Goal: Task Accomplishment & Management: Use online tool/utility

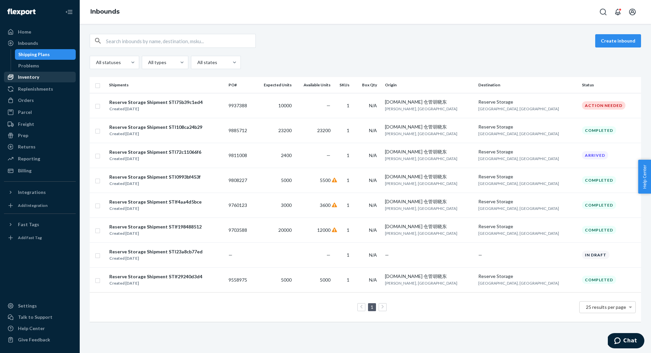
click at [34, 78] on div "Inventory" at bounding box center [28, 77] width 21 height 7
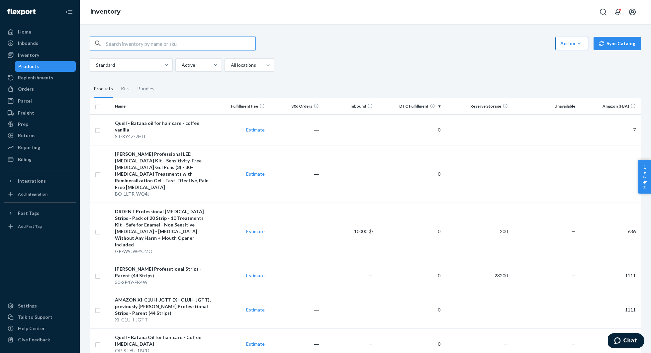
click at [583, 45] on icon "button" at bounding box center [579, 43] width 7 height 7
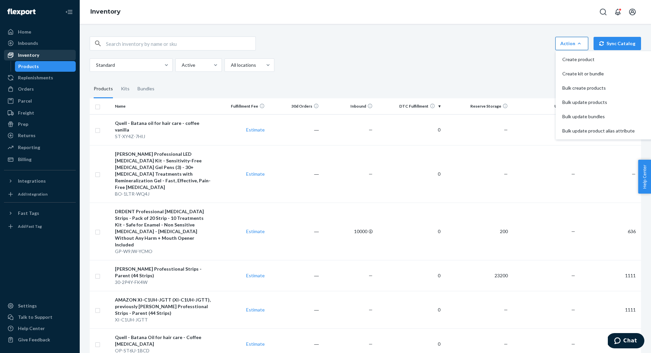
click at [33, 55] on div "Inventory" at bounding box center [28, 55] width 21 height 7
click at [150, 62] on div at bounding box center [130, 65] width 70 height 8
click at [96, 62] on input "Standard" at bounding box center [95, 65] width 1 height 7
click at [150, 62] on div at bounding box center [130, 65] width 70 height 8
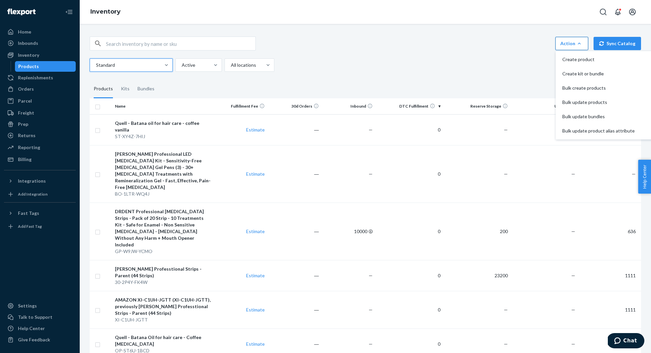
click at [96, 62] on input "0 results available. Select is focused ,type to refine list, press Down to open…" at bounding box center [95, 65] width 1 height 7
click at [202, 66] on div at bounding box center [198, 65] width 34 height 8
click at [182, 66] on input "Active" at bounding box center [181, 65] width 1 height 7
click at [202, 66] on div at bounding box center [198, 65] width 34 height 8
click at [182, 66] on input "0 results available. Select is focused ,type to refine list, press Down to open…" at bounding box center [181, 65] width 1 height 7
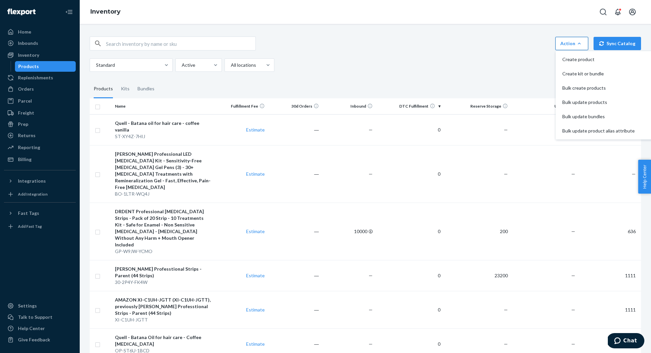
click at [375, 53] on div "Action Create product Create kit or bundle Bulk create products Bulk update pro…" at bounding box center [365, 54] width 551 height 35
click at [571, 42] on div "Action" at bounding box center [571, 43] width 23 height 7
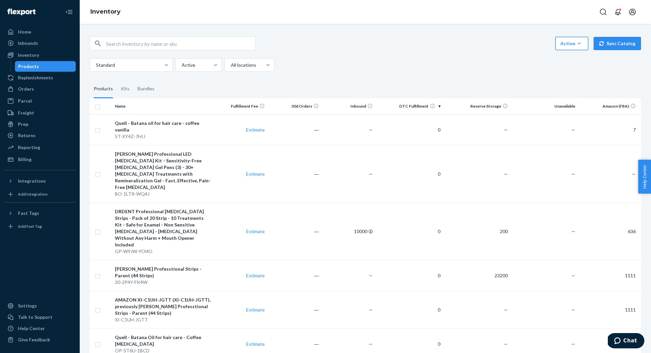
click at [583, 45] on icon "button" at bounding box center [579, 43] width 7 height 7
click at [580, 60] on span "Create product" at bounding box center [598, 59] width 72 height 5
click at [124, 83] on div "Kits" at bounding box center [125, 89] width 9 height 19
click at [117, 80] on input "Kits" at bounding box center [117, 80] width 0 height 0
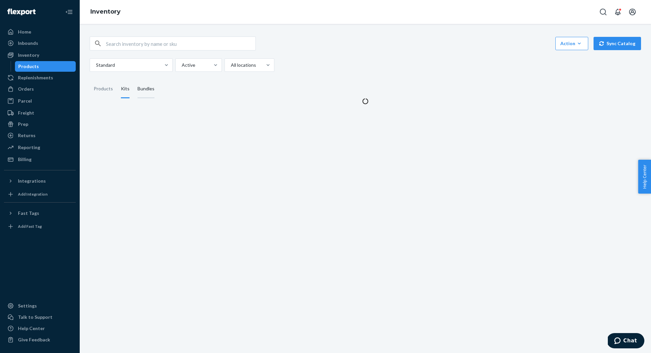
click at [152, 89] on div "Bundles" at bounding box center [146, 89] width 17 height 19
click at [134, 80] on input "Bundles" at bounding box center [134, 80] width 0 height 0
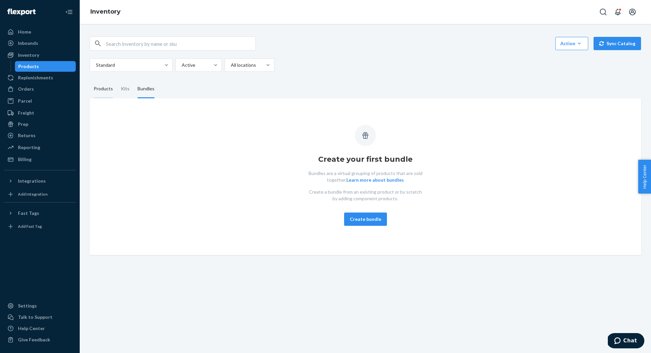
click at [90, 87] on div "Products" at bounding box center [103, 89] width 27 height 19
click at [90, 80] on input "Products" at bounding box center [90, 80] width 0 height 0
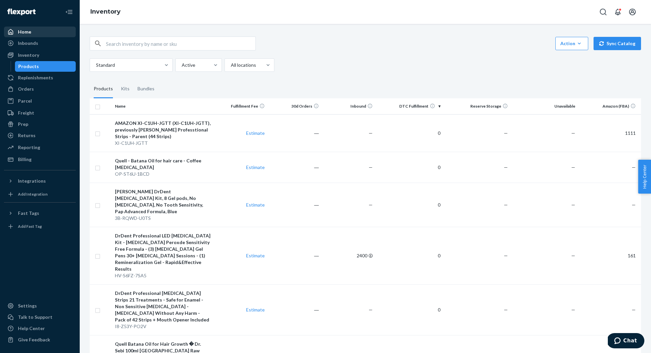
click at [32, 30] on div "Home" at bounding box center [40, 31] width 70 height 9
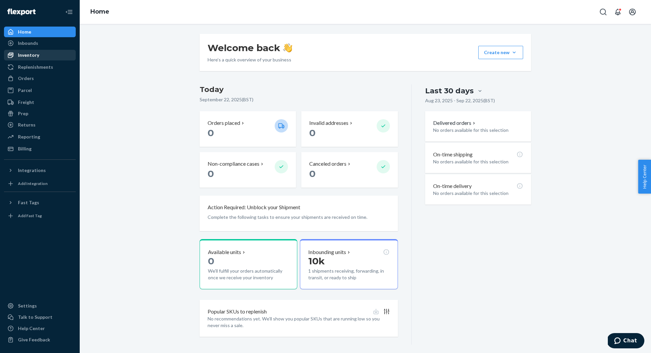
click at [28, 56] on div "Inventory" at bounding box center [28, 55] width 21 height 7
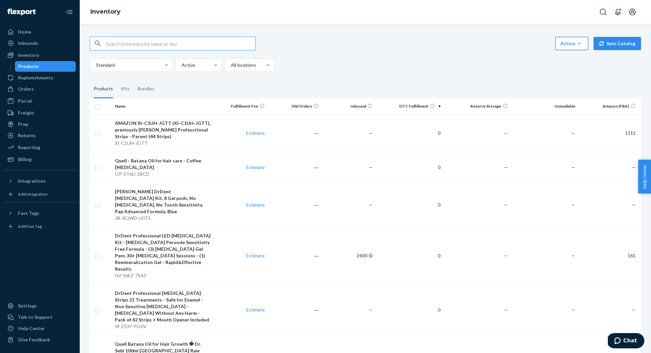
click at [573, 39] on button "Action Create product Create kit or bundle Bulk create products Bulk update pro…" at bounding box center [571, 43] width 33 height 13
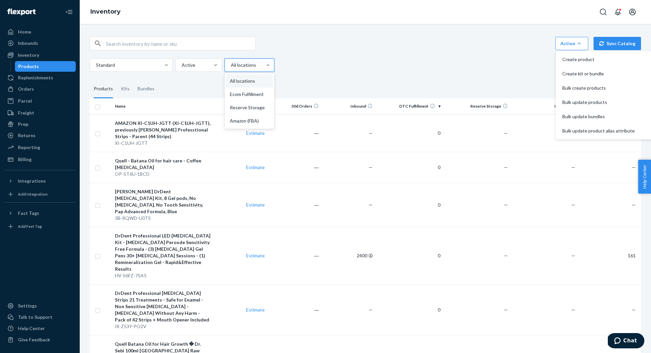
click at [245, 65] on div at bounding box center [248, 65] width 37 height 8
click at [231, 65] on input "option All locations focused, 1 of 4. 4 results available. Use Up and Down to c…" at bounding box center [230, 65] width 1 height 7
click at [245, 65] on div at bounding box center [248, 65] width 37 height 8
click at [231, 65] on input "0 results available. Select is focused ,type to refine list, press Down to open…" at bounding box center [230, 65] width 1 height 7
click at [204, 65] on div at bounding box center [198, 65] width 34 height 8
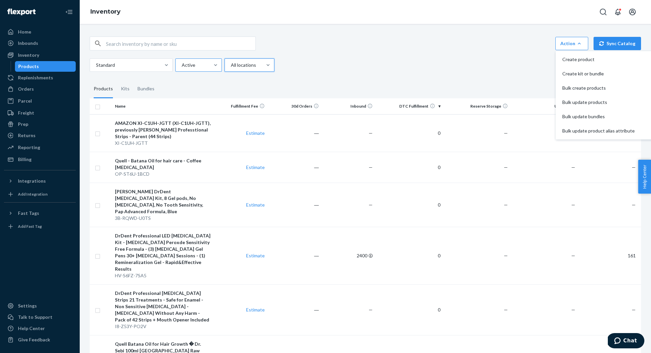
click at [182, 65] on input "Active" at bounding box center [181, 65] width 1 height 7
click at [204, 65] on div at bounding box center [198, 65] width 34 height 8
click at [182, 65] on input "option Active focused, 1 of 2. 2 results available. Use Up and Down to choose o…" at bounding box center [181, 65] width 1 height 7
click at [459, 96] on fieldset "Products Kits Bundles" at bounding box center [365, 89] width 551 height 19
click at [36, 79] on div "Replenishments" at bounding box center [35, 77] width 35 height 7
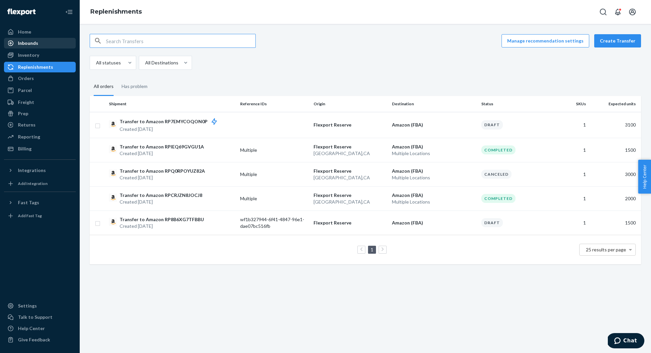
click at [30, 43] on div "Inbounds" at bounding box center [28, 43] width 20 height 7
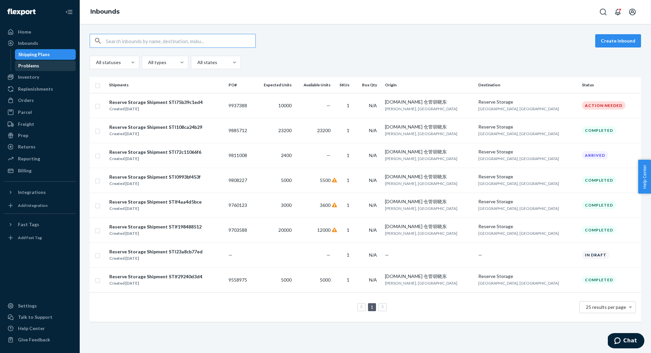
click at [37, 64] on div "Problems" at bounding box center [28, 65] width 21 height 7
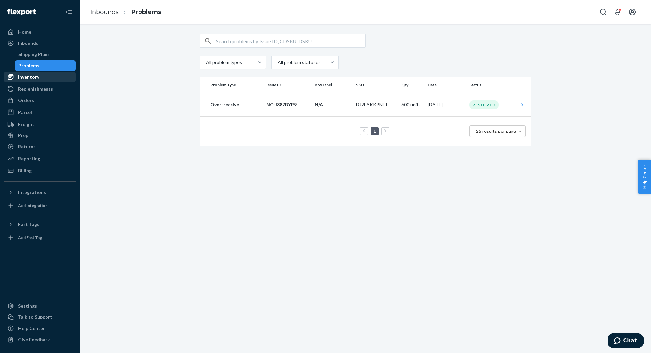
click at [33, 78] on div "Inventory" at bounding box center [28, 77] width 21 height 7
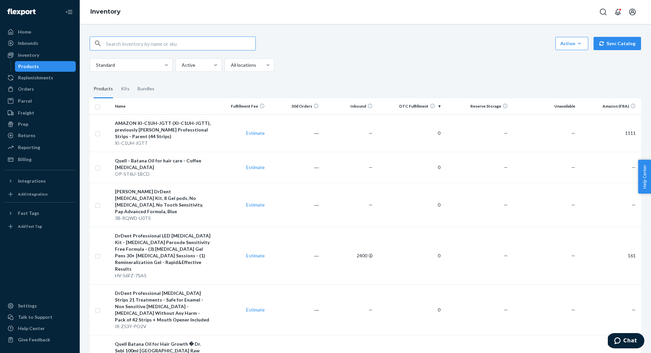
click at [100, 105] on th at bounding box center [101, 106] width 23 height 16
click at [99, 108] on input "checkbox" at bounding box center [97, 106] width 5 height 7
checkbox input "true"
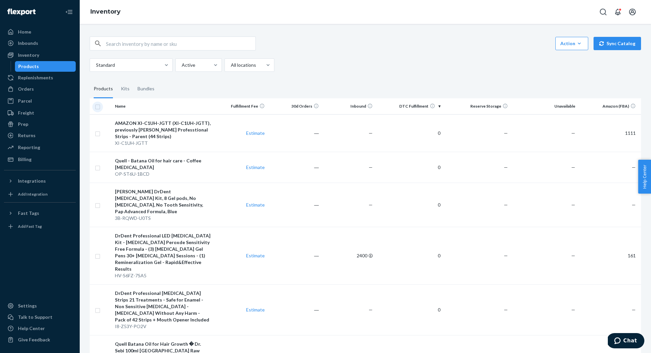
checkbox input "true"
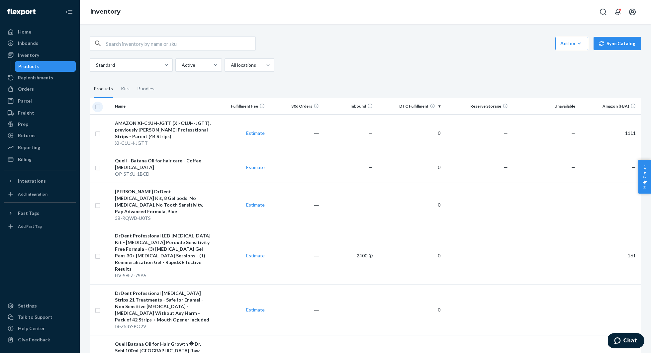
checkbox input "true"
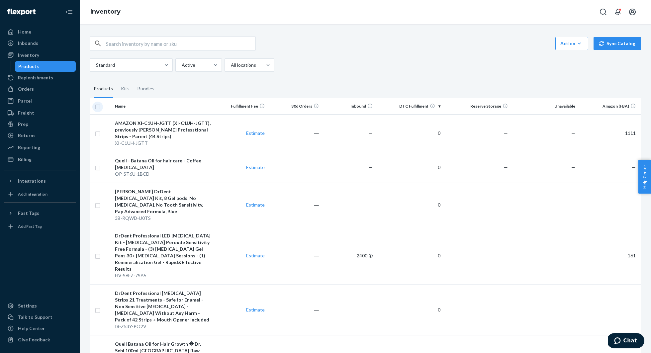
checkbox input "true"
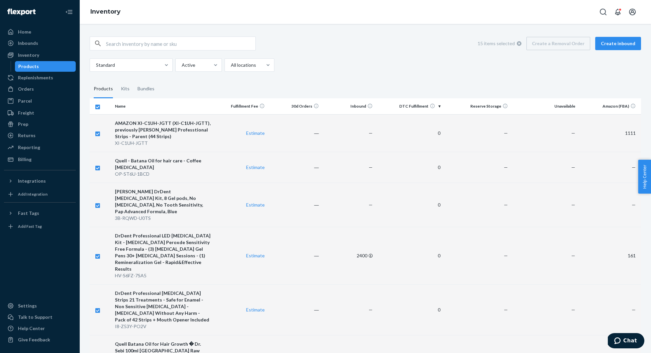
click at [570, 44] on div "15 items selected Create a Removal Order Create inbound" at bounding box center [557, 43] width 168 height 13
click at [97, 109] on input "checkbox" at bounding box center [97, 106] width 5 height 7
checkbox input "false"
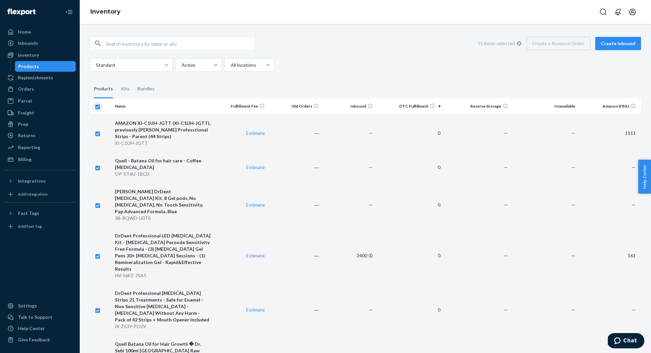
checkbox input "false"
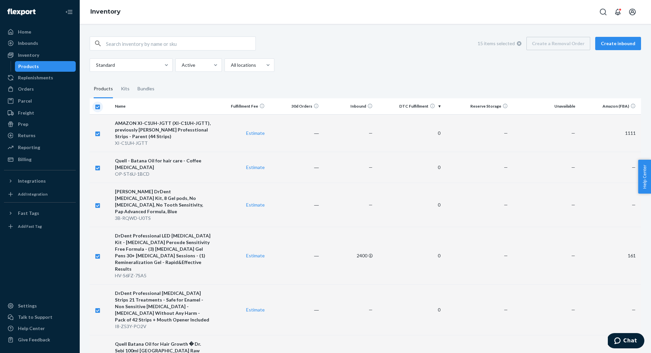
checkbox input "false"
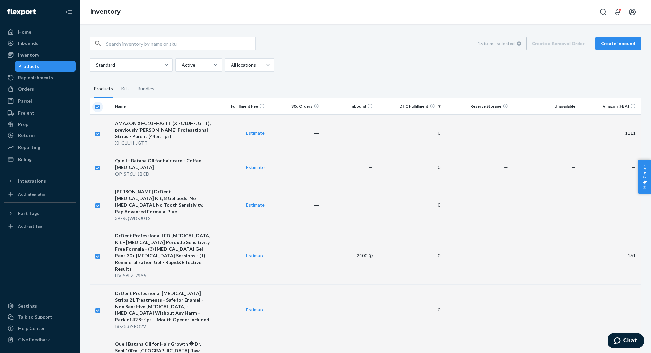
checkbox input "false"
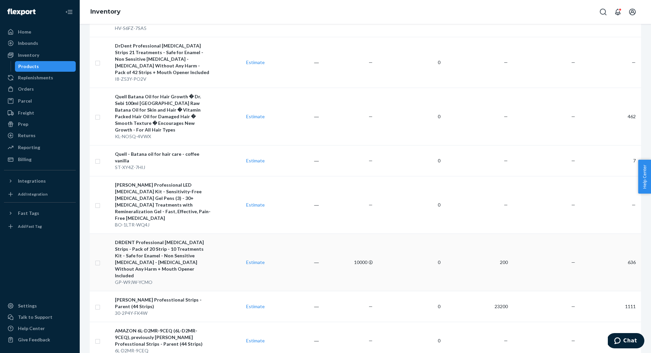
scroll to position [248, 0]
click at [502, 291] on td "23200" at bounding box center [476, 306] width 67 height 31
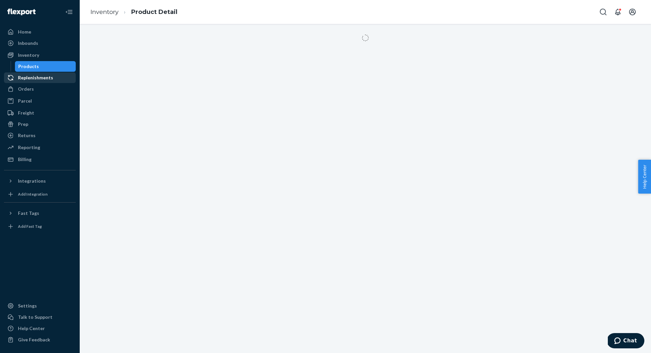
click at [40, 80] on div "Replenishments" at bounding box center [35, 77] width 35 height 7
click at [26, 53] on div "Inventory" at bounding box center [28, 55] width 21 height 7
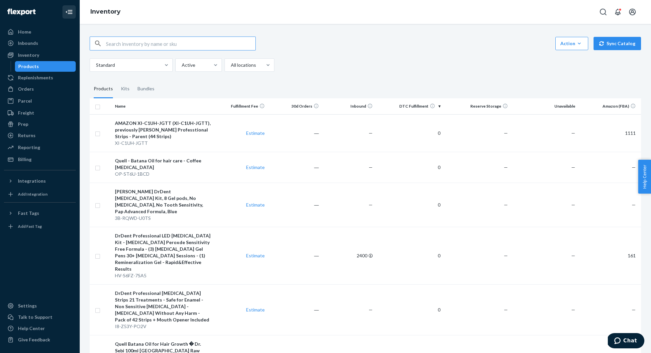
click at [73, 12] on icon "Close Navigation" at bounding box center [69, 12] width 8 height 8
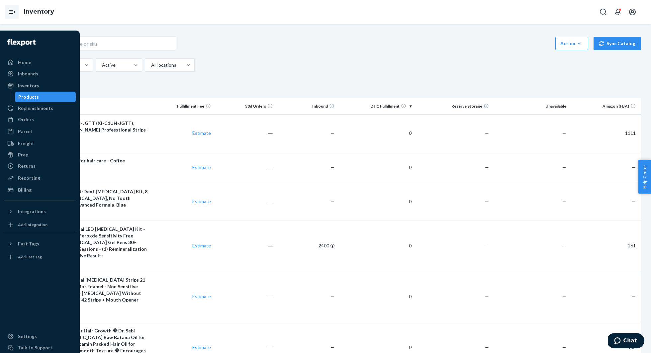
click at [10, 11] on icon "Open Navigation" at bounding box center [12, 12] width 8 height 8
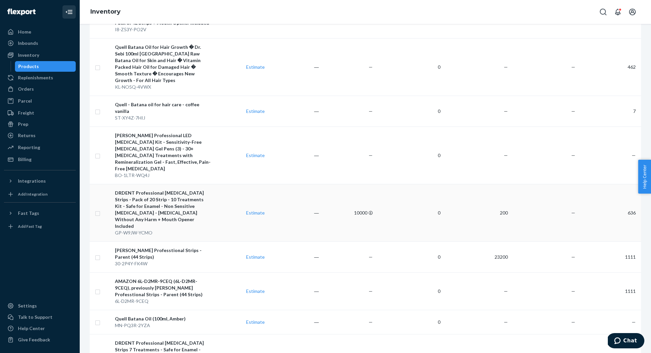
scroll to position [298, 0]
drag, startPoint x: 509, startPoint y: 212, endPoint x: 493, endPoint y: 215, distance: 16.1
click at [493, 241] on td "23200" at bounding box center [476, 256] width 67 height 31
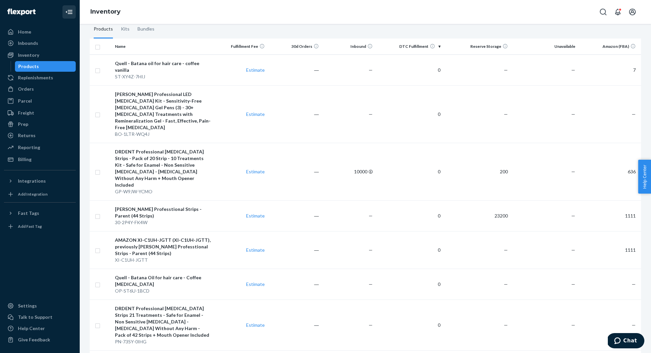
scroll to position [60, 0]
drag, startPoint x: 510, startPoint y: 194, endPoint x: 494, endPoint y: 195, distance: 15.4
click at [494, 200] on td "23200" at bounding box center [476, 215] width 67 height 31
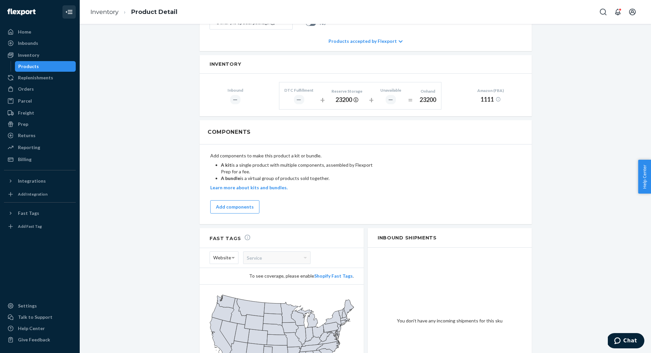
scroll to position [273, 0]
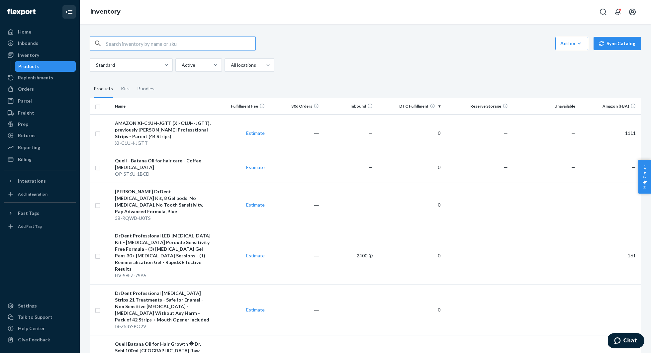
click at [168, 46] on input "text" at bounding box center [180, 43] width 149 height 13
click at [37, 151] on div "Reporting" at bounding box center [40, 147] width 70 height 9
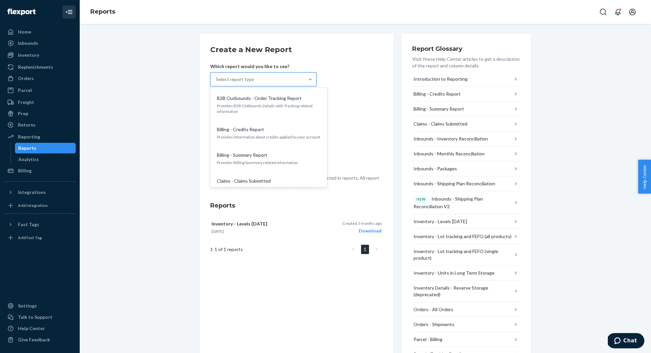
click at [295, 76] on div "Select report type" at bounding box center [258, 79] width 94 height 13
click at [217, 76] on input "option B2B Outbounds - Order Tracking Report focused, 1 of 27. 27 results avail…" at bounding box center [216, 79] width 1 height 7
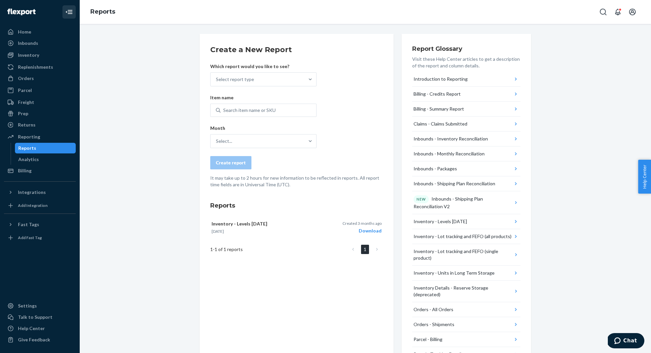
click at [176, 104] on div "Create a New Report Which report would you like to see? Select report type Item…" at bounding box center [365, 288] width 561 height 508
click at [278, 82] on div "Select report type" at bounding box center [258, 79] width 94 height 13
click at [217, 82] on input "Select report type" at bounding box center [216, 79] width 1 height 7
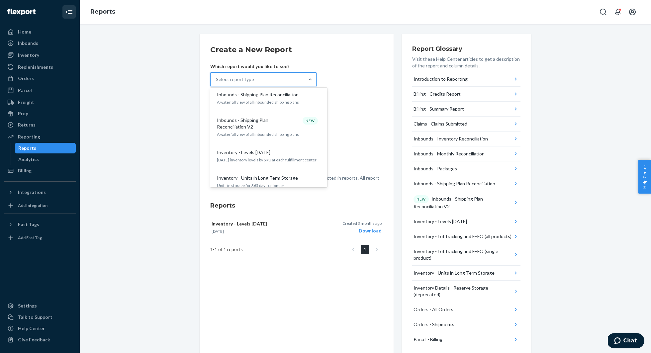
scroll to position [229, 0]
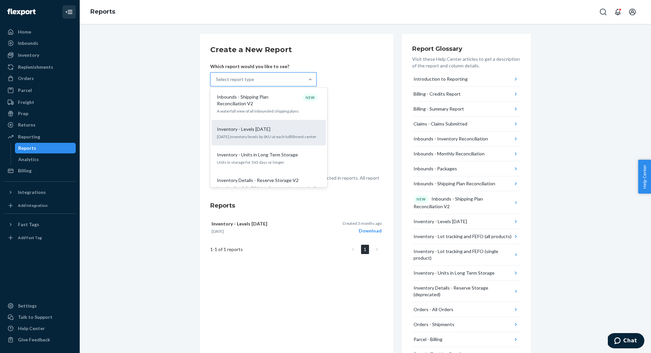
click at [284, 134] on p "[DATE] inventory levels by SKU at each fulfillment center" at bounding box center [269, 137] width 104 height 6
click at [217, 83] on input "option Inventory - Levels [DATE] focused, 10 of 27. 27 results available. Use U…" at bounding box center [216, 79] width 1 height 7
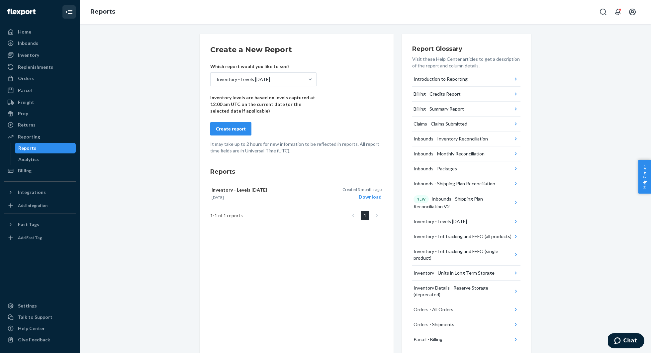
click at [238, 128] on div "Create report" at bounding box center [231, 129] width 30 height 7
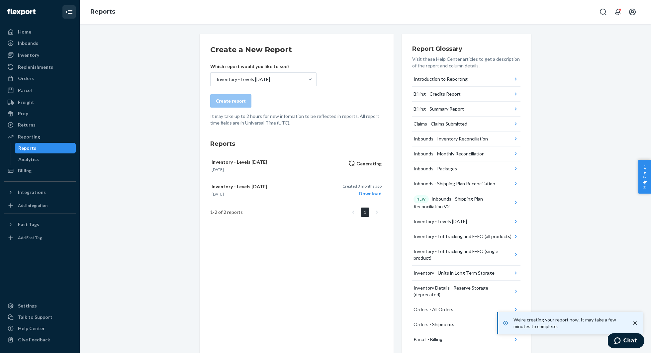
click at [637, 324] on icon "close toast" at bounding box center [635, 323] width 7 height 7
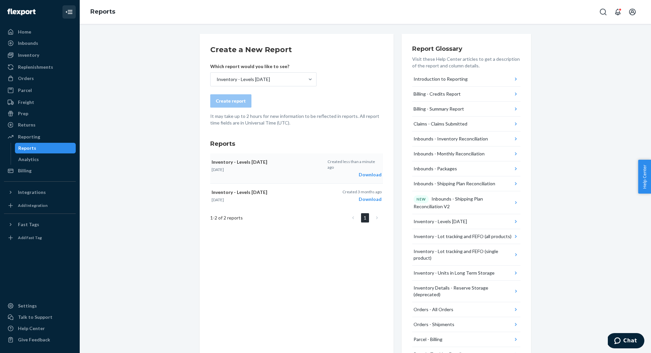
click at [373, 171] on div "Download" at bounding box center [355, 174] width 54 height 7
